Goal: Task Accomplishment & Management: Use online tool/utility

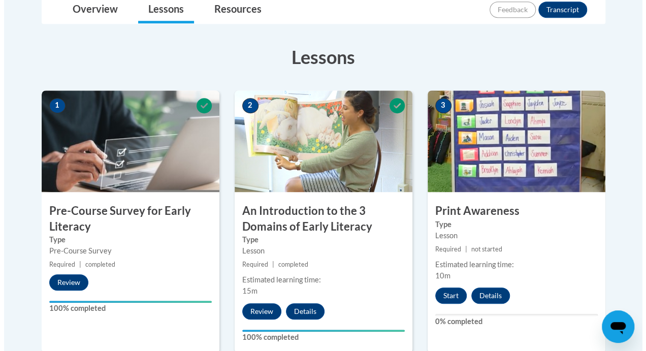
scroll to position [363, 0]
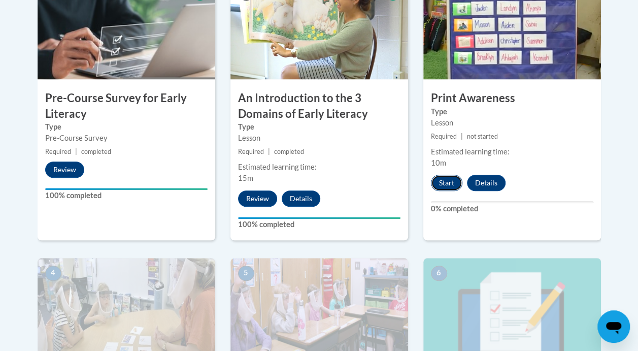
click at [452, 181] on button "Start" at bounding box center [446, 183] width 31 height 16
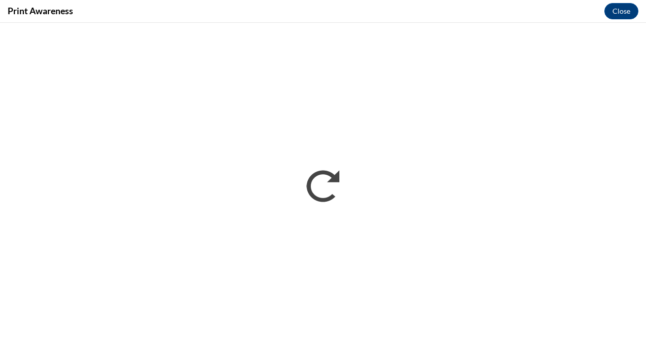
scroll to position [0, 0]
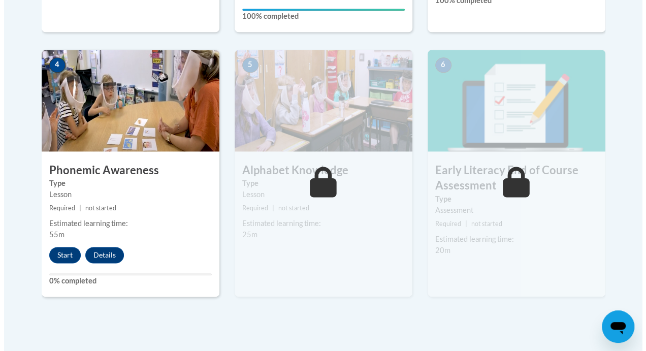
scroll to position [590, 0]
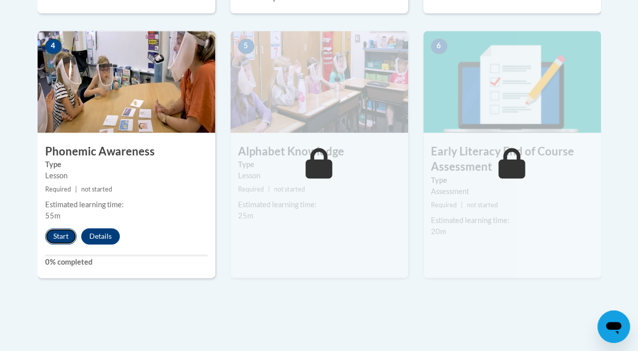
click at [59, 234] on button "Start" at bounding box center [60, 236] width 31 height 16
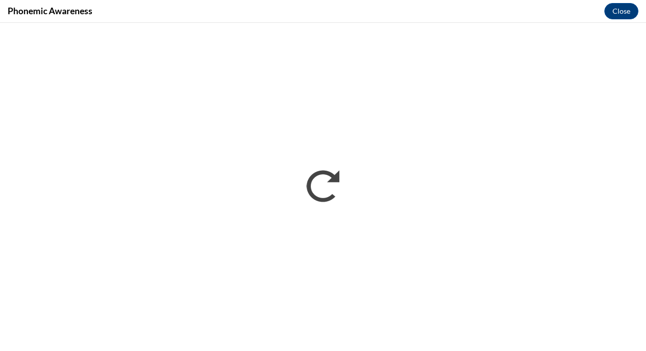
scroll to position [0, 0]
